Goal: Transaction & Acquisition: Subscribe to service/newsletter

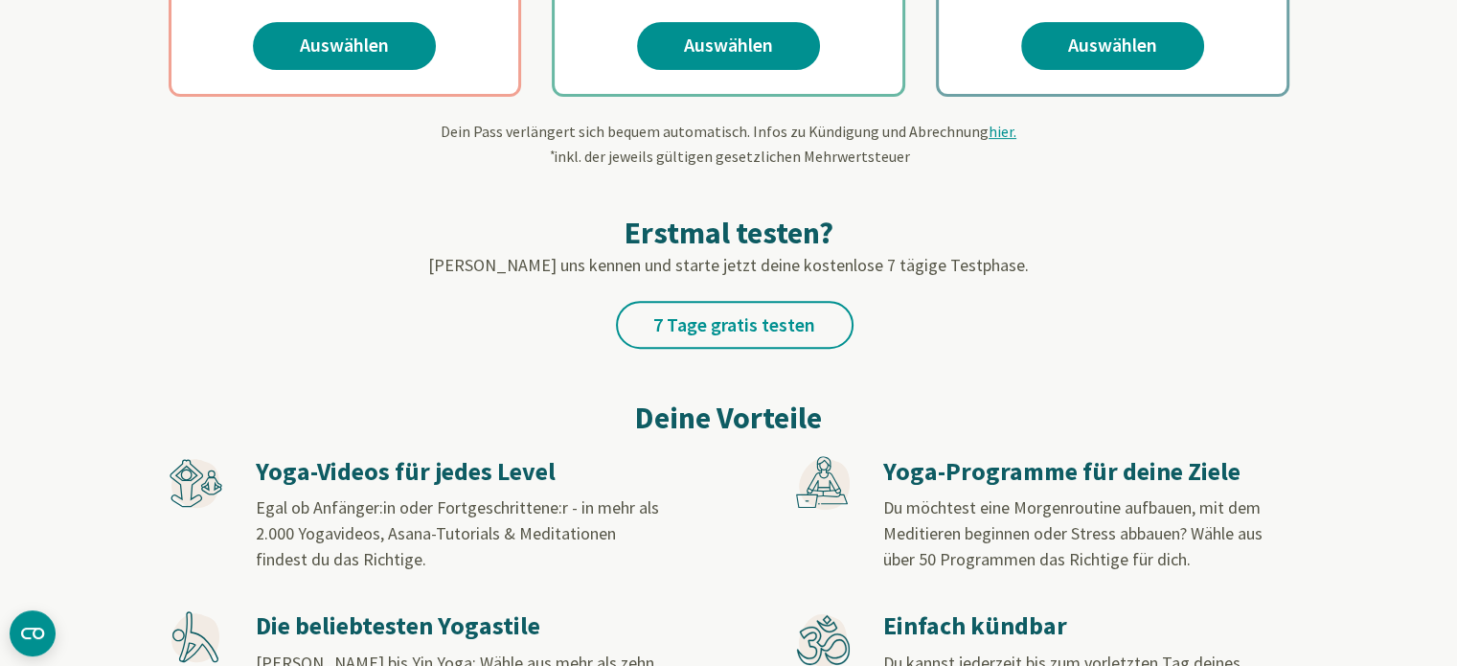
scroll to position [767, 0]
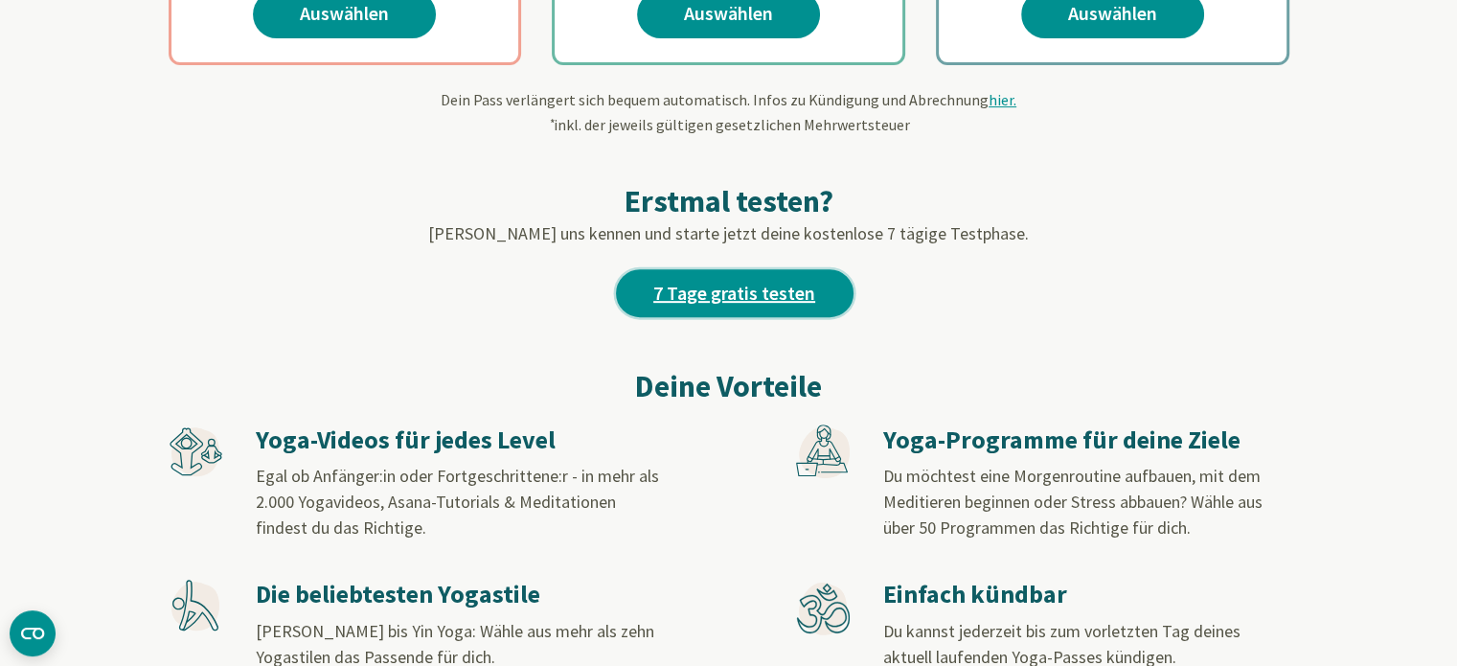
click at [786, 297] on link "7 Tage gratis testen" at bounding box center [735, 293] width 238 height 48
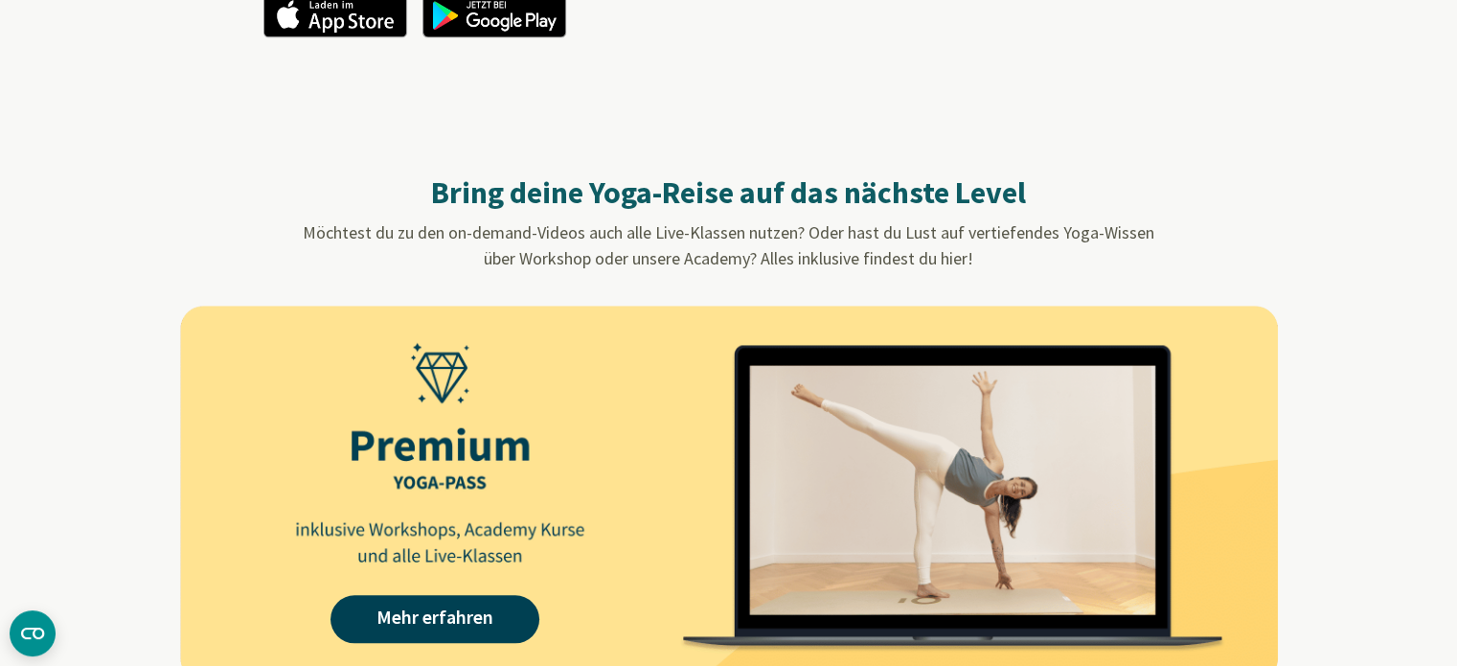
scroll to position [1725, 0]
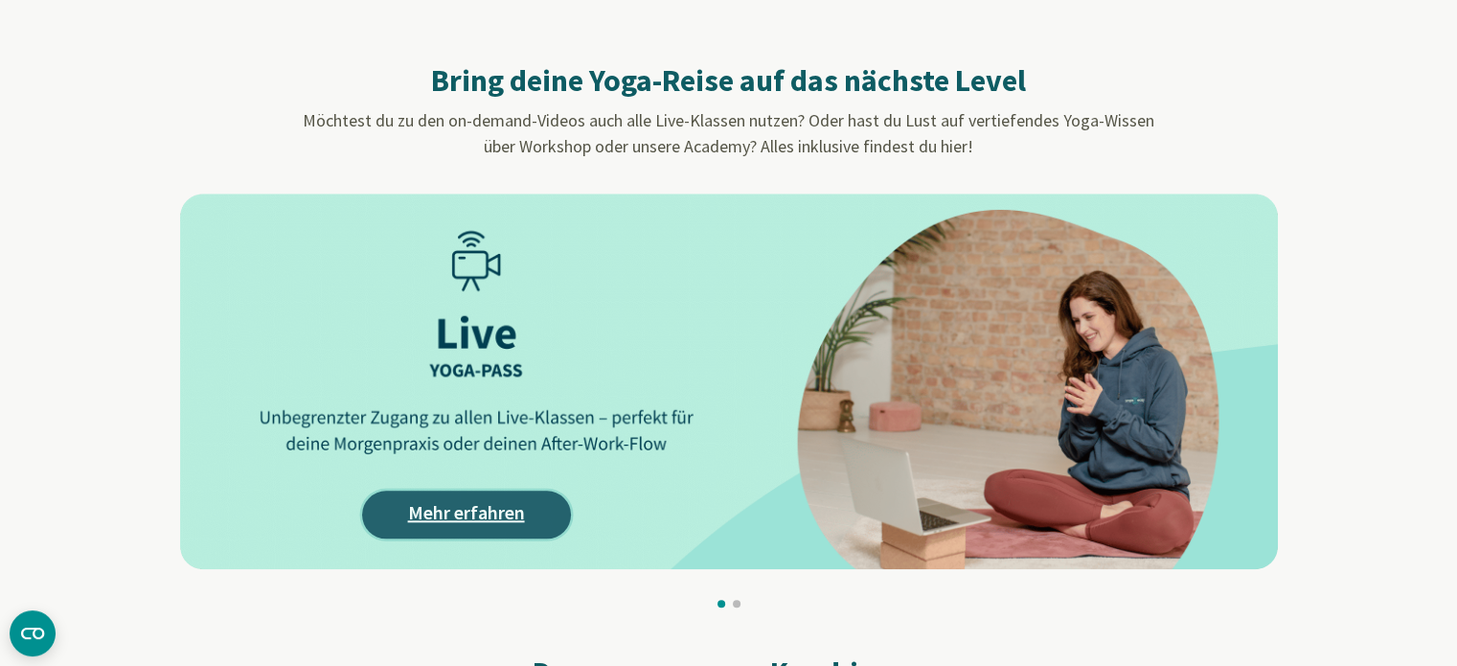
click at [433, 508] on link "Mehr erfahren" at bounding box center [466, 515] width 209 height 48
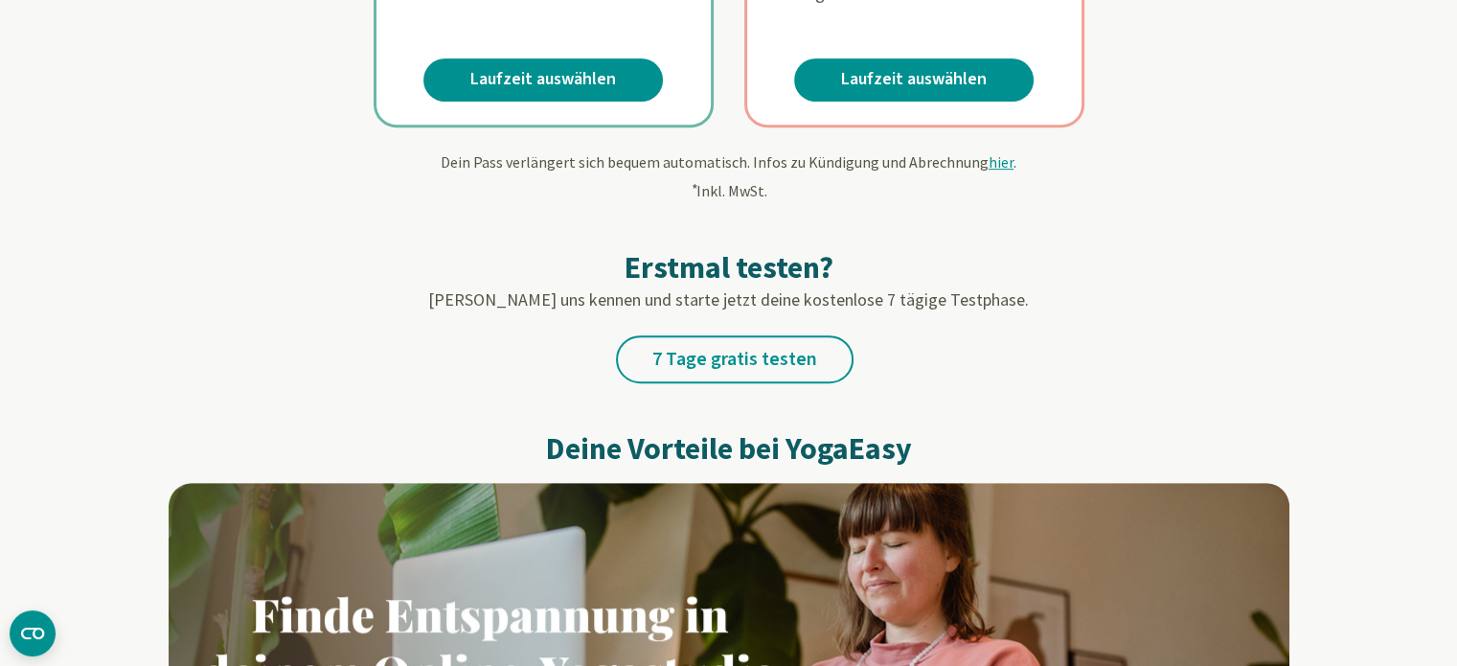
scroll to position [862, 0]
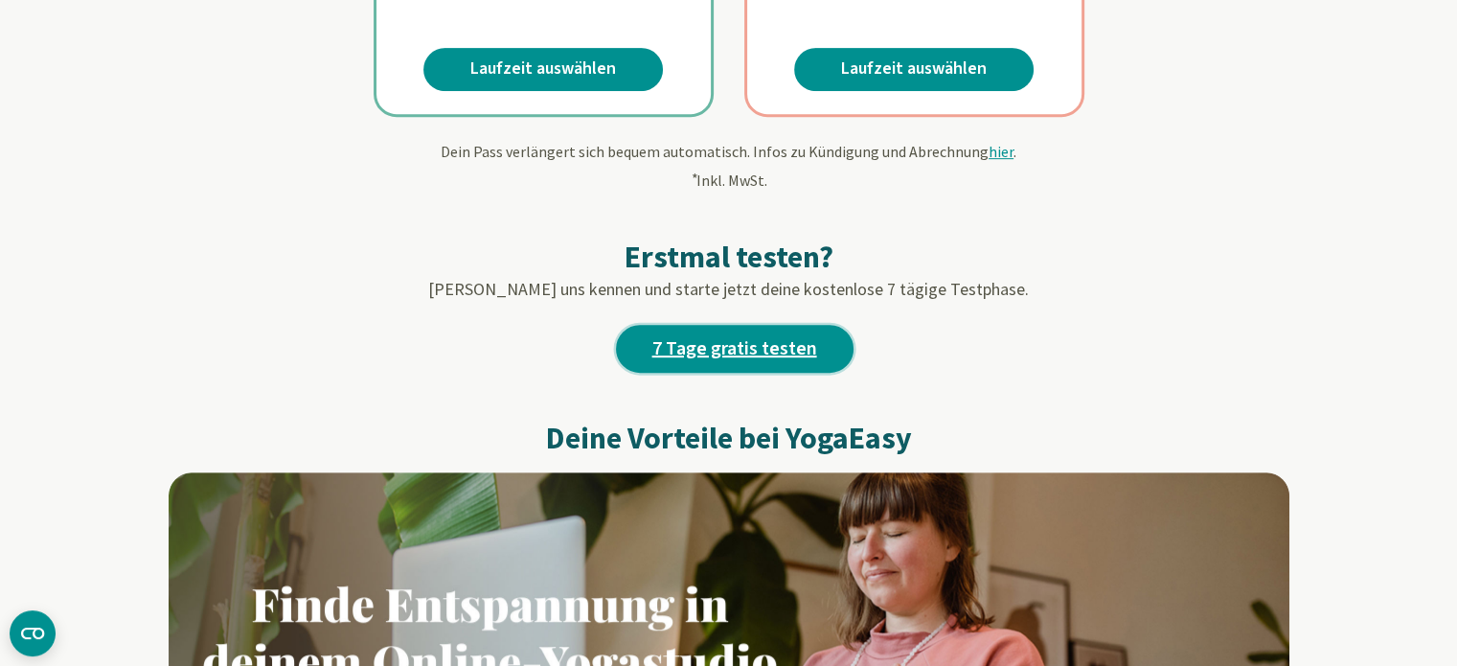
click at [717, 345] on link "7 Tage gratis testen" at bounding box center [735, 349] width 238 height 48
